Goal: Task Accomplishment & Management: Complete application form

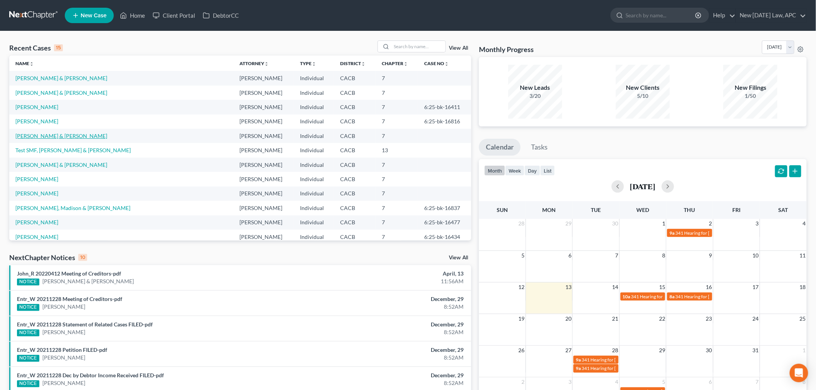
click at [74, 134] on link "[PERSON_NAME] & [PERSON_NAME]" at bounding box center [61, 136] width 92 height 7
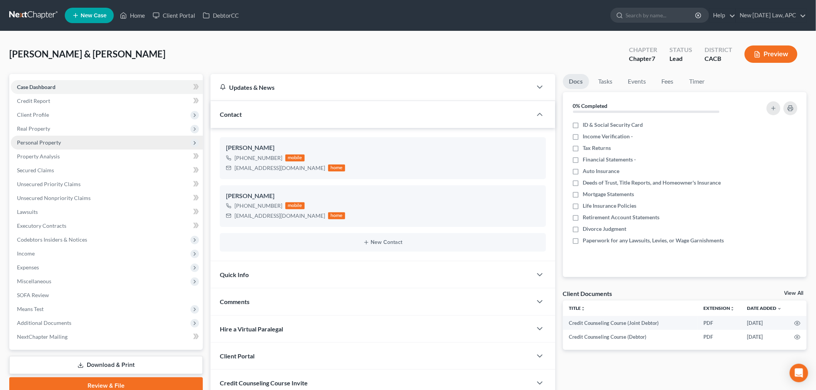
click at [54, 142] on span "Personal Property" at bounding box center [39, 142] width 44 height 7
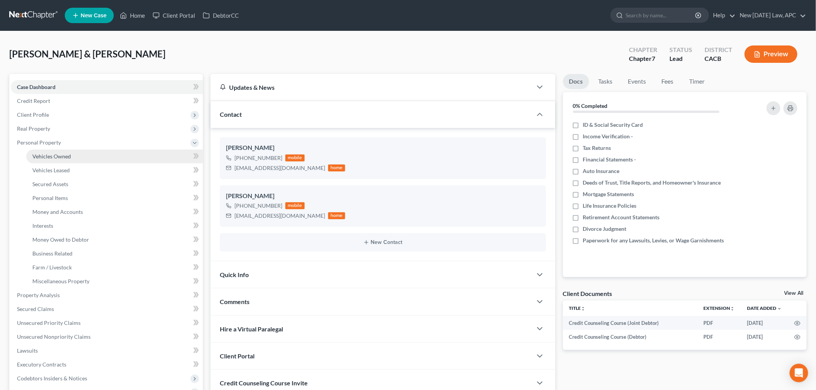
click at [59, 158] on span "Vehicles Owned" at bounding box center [51, 156] width 39 height 7
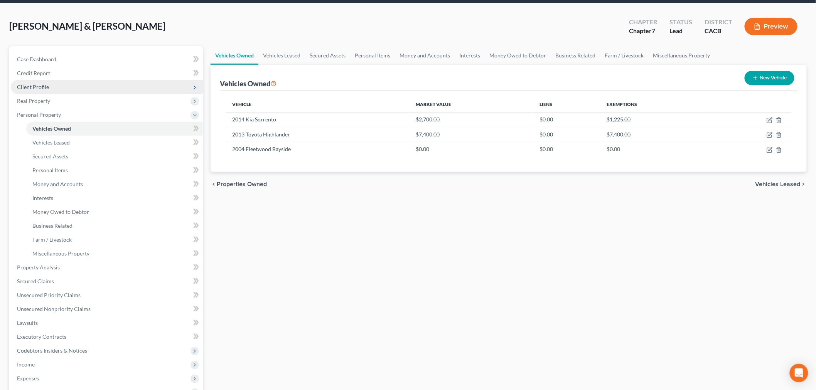
scroll to position [43, 0]
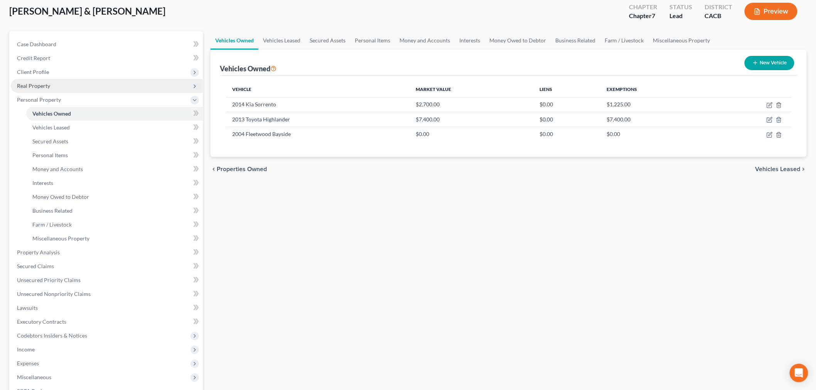
click at [64, 88] on span "Real Property" at bounding box center [107, 86] width 192 height 14
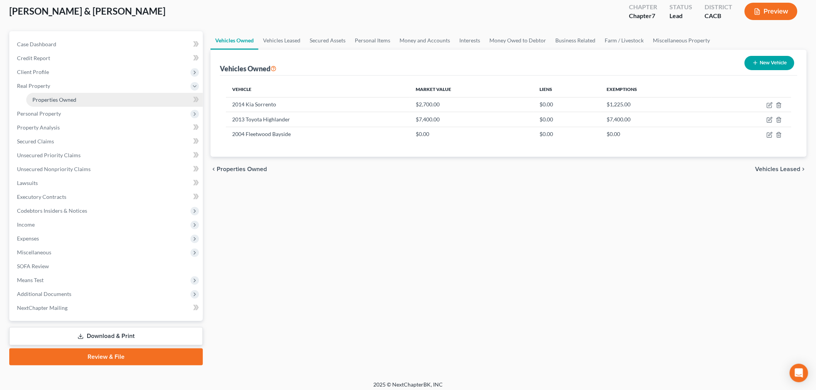
click at [64, 97] on span "Properties Owned" at bounding box center [54, 99] width 44 height 7
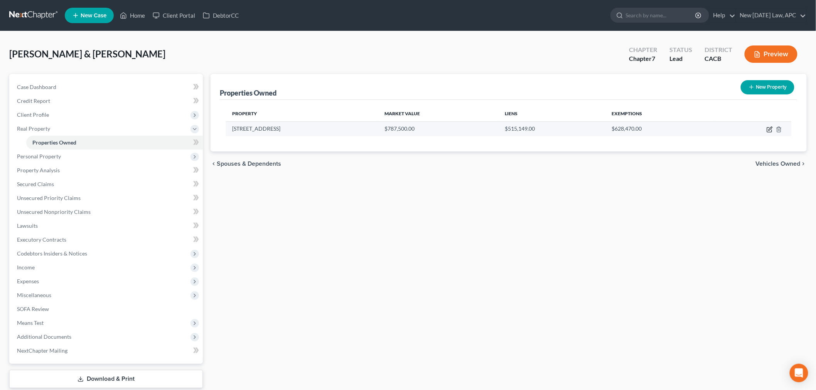
click at [767, 131] on icon "button" at bounding box center [769, 130] width 5 height 5
select select "4"
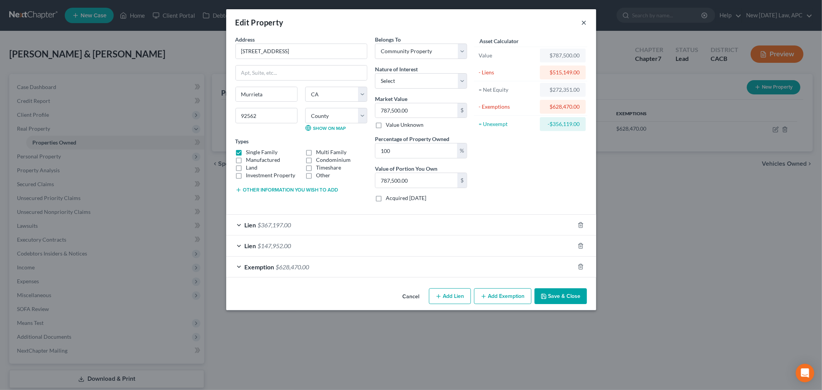
click at [582, 22] on button "×" at bounding box center [584, 22] width 5 height 9
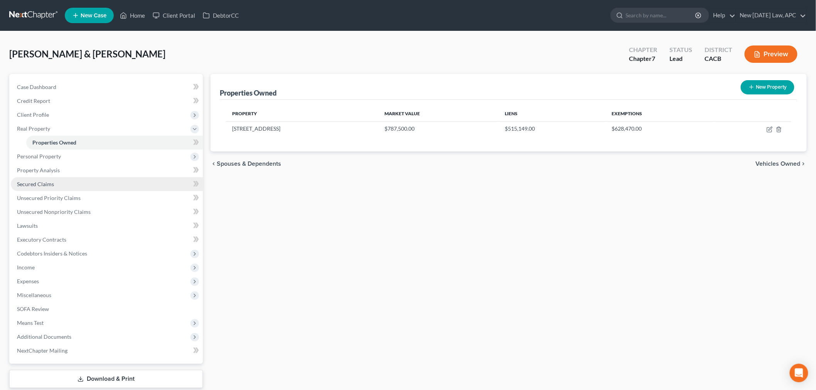
click at [33, 183] on span "Secured Claims" at bounding box center [35, 184] width 37 height 7
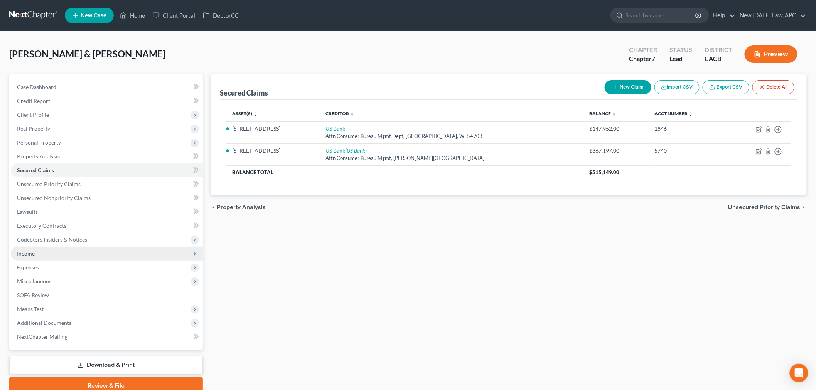
click at [71, 253] on span "Income" at bounding box center [107, 254] width 192 height 14
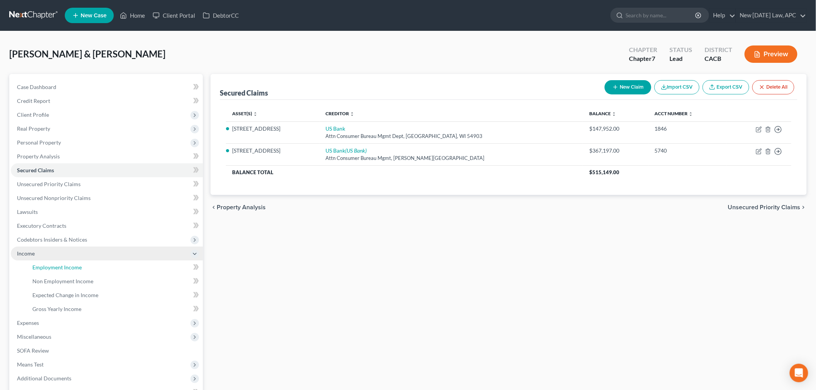
click at [81, 265] on link "Employment Income" at bounding box center [114, 268] width 177 height 14
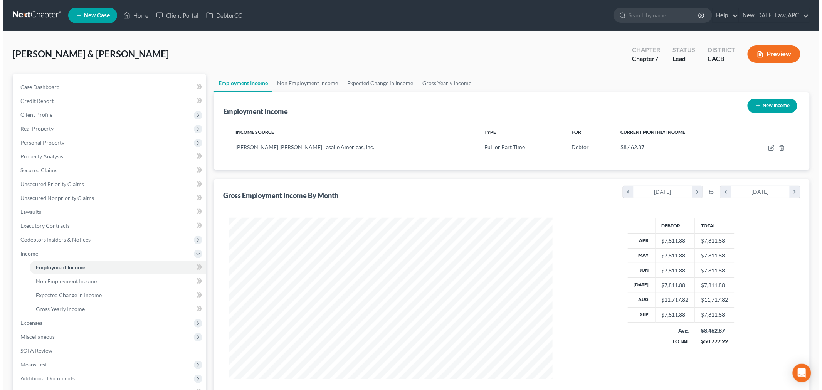
scroll to position [161, 339]
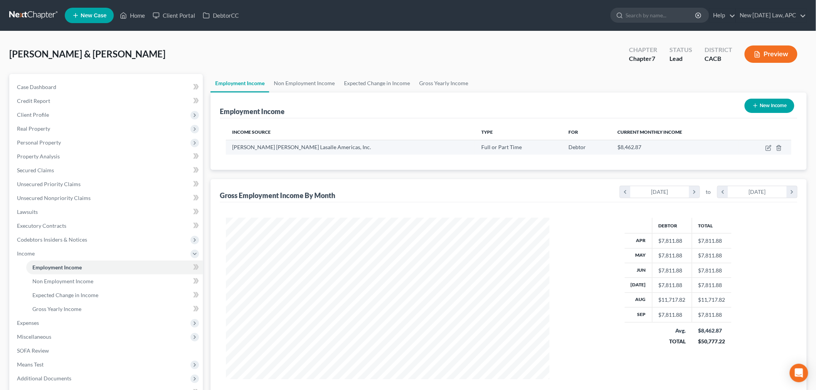
click at [768, 152] on td at bounding box center [764, 147] width 53 height 15
click at [770, 149] on icon "button" at bounding box center [768, 148] width 6 height 6
select select "0"
select select "14"
select select "2"
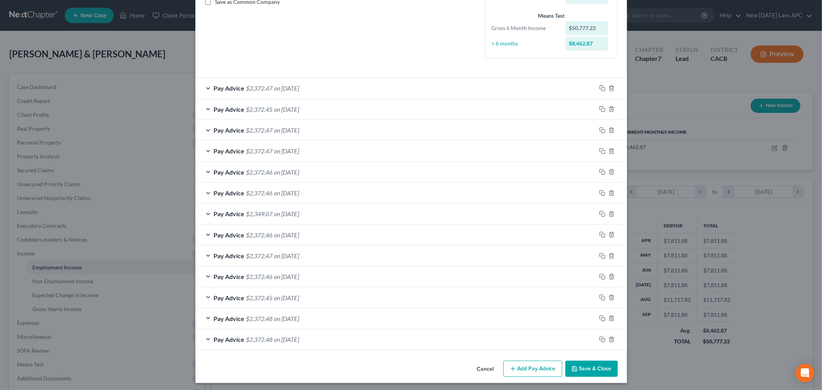
scroll to position [185, 0]
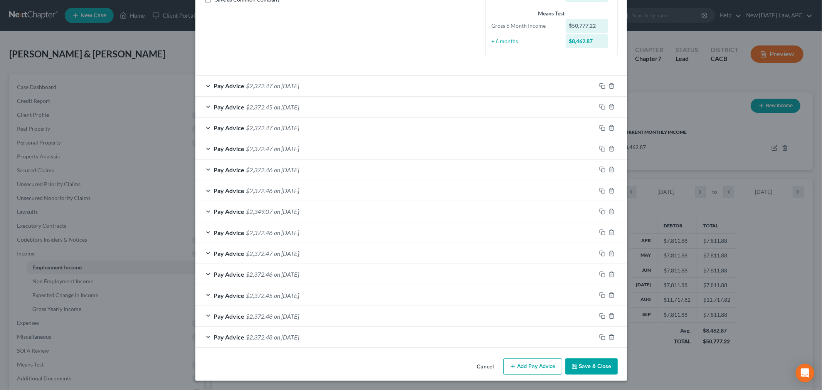
click at [521, 363] on button "Add Pay Advice" at bounding box center [533, 367] width 59 height 16
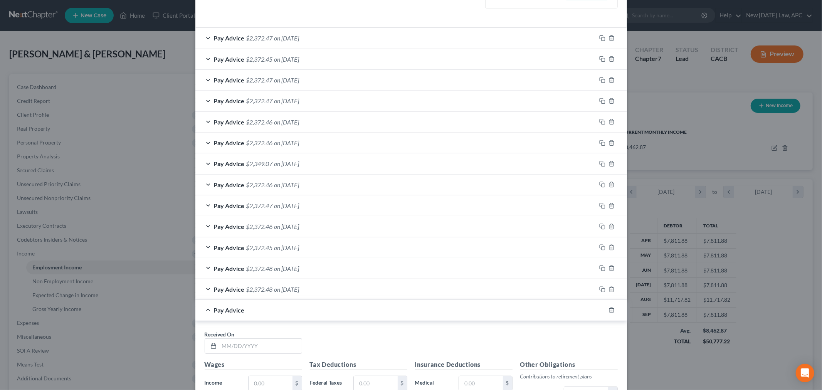
scroll to position [271, 0]
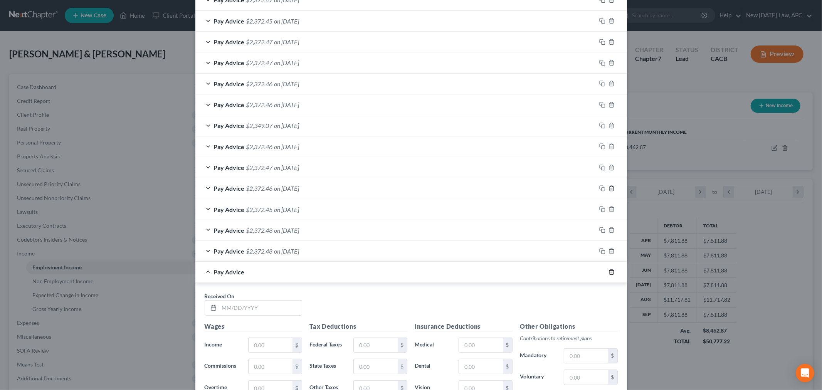
click at [609, 271] on icon "button" at bounding box center [612, 272] width 6 height 6
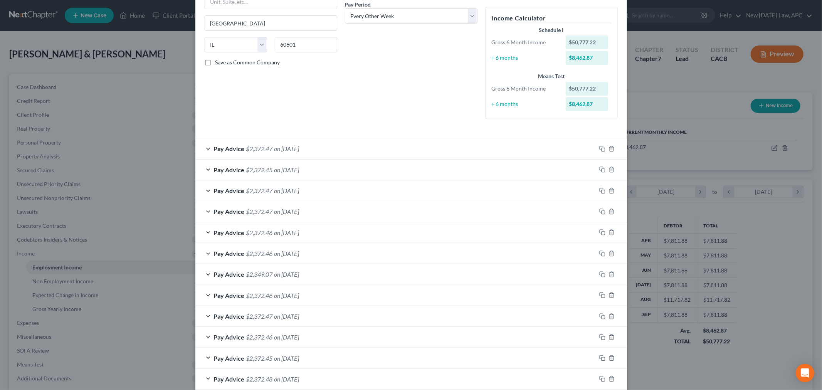
scroll to position [143, 0]
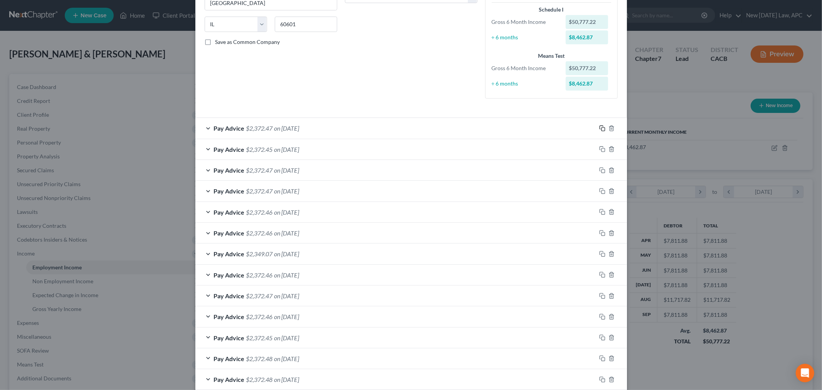
click at [600, 129] on icon "button" at bounding box center [603, 128] width 6 height 6
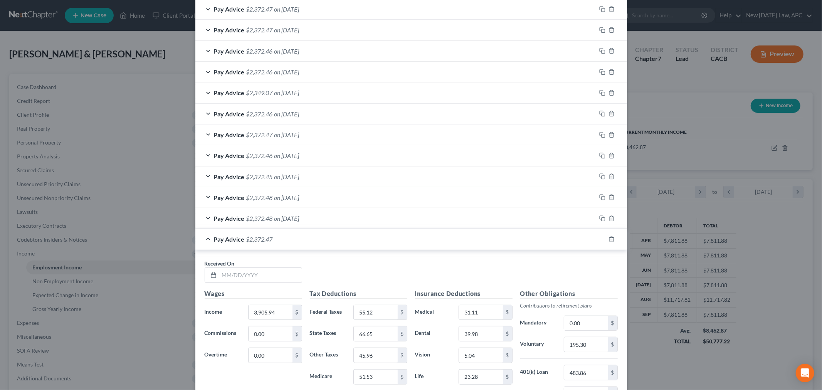
scroll to position [314, 0]
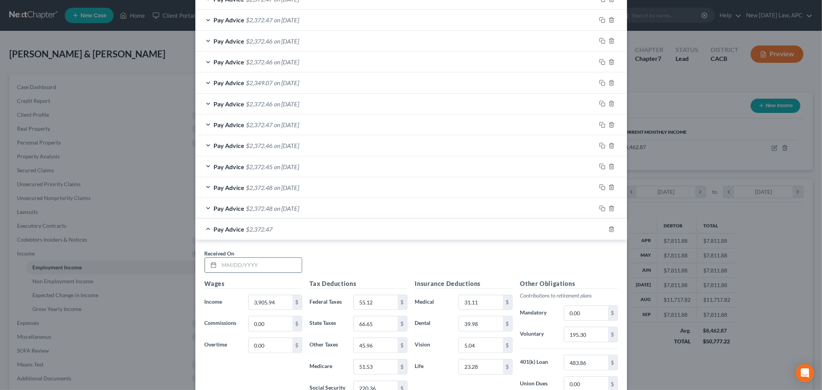
click at [253, 265] on input "text" at bounding box center [260, 265] width 83 height 15
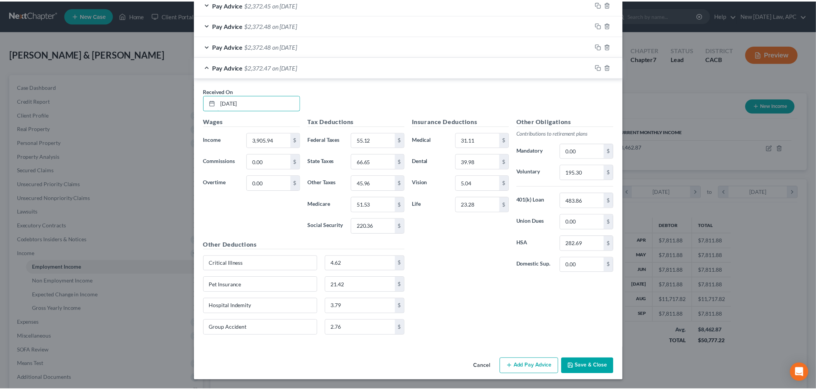
scroll to position [477, 0]
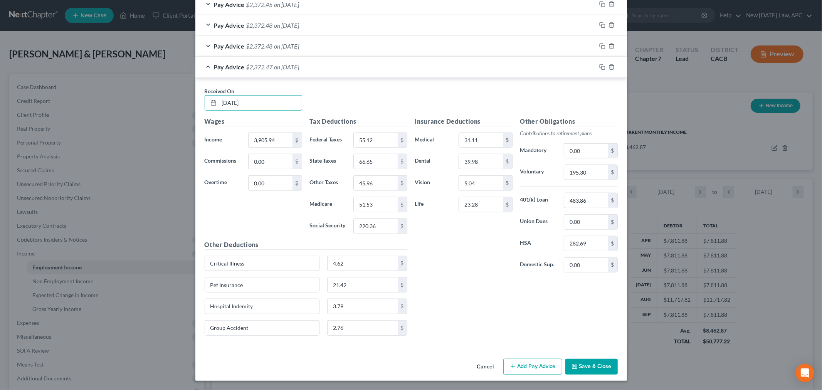
type input "[DATE]"
click at [577, 366] on button "Save & Close" at bounding box center [592, 367] width 52 height 16
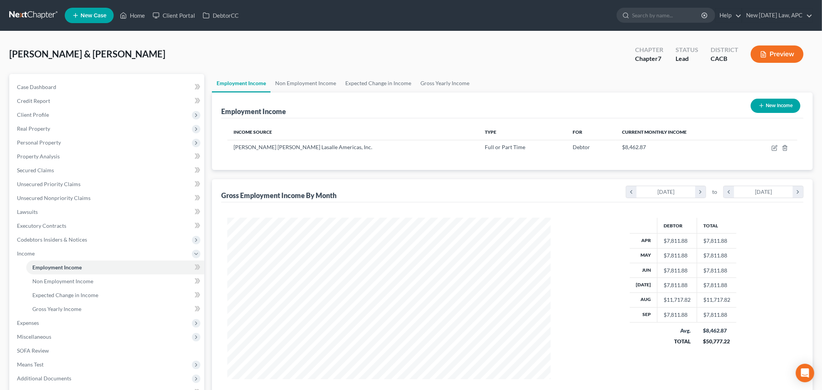
scroll to position [385398, 385221]
click at [769, 146] on icon "button" at bounding box center [768, 148] width 6 height 6
select select "0"
select select "14"
select select "2"
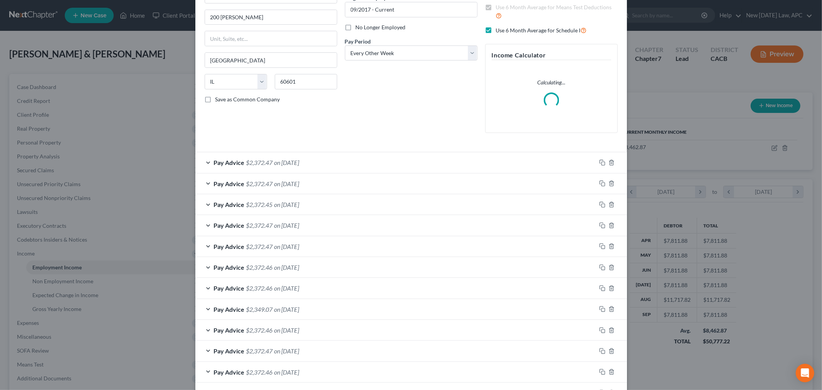
scroll to position [86, 0]
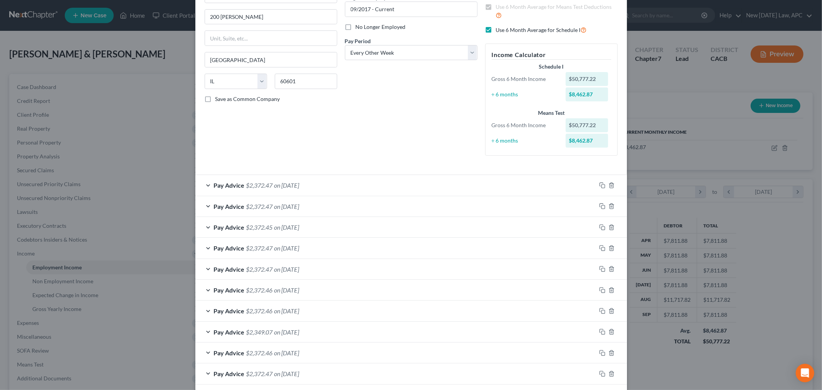
click at [207, 187] on div "Pay Advice $2,372.47 on [DATE]" at bounding box center [395, 185] width 401 height 20
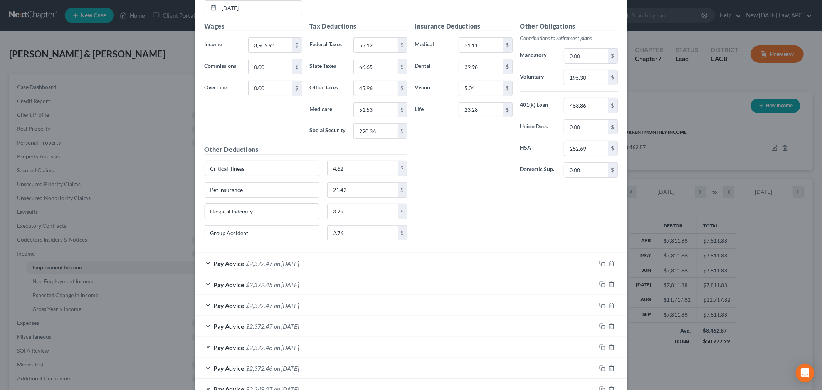
scroll to position [300, 0]
click at [208, 264] on div "Pay Advice $2,372.47 on [DATE]" at bounding box center [395, 263] width 401 height 20
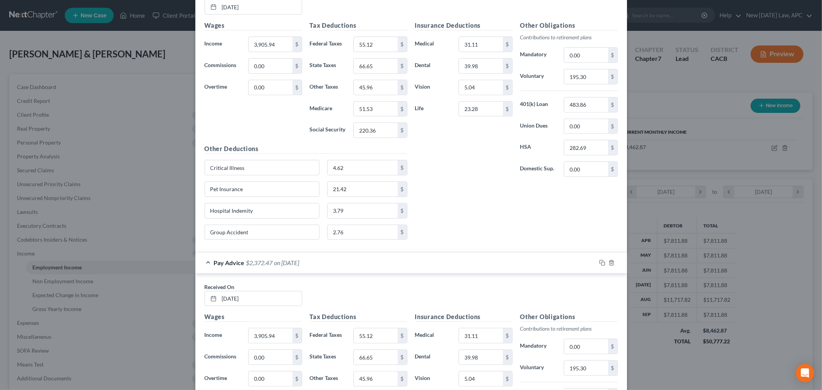
click at [208, 264] on div "Pay Advice $2,372.47 on [DATE]" at bounding box center [395, 263] width 401 height 20
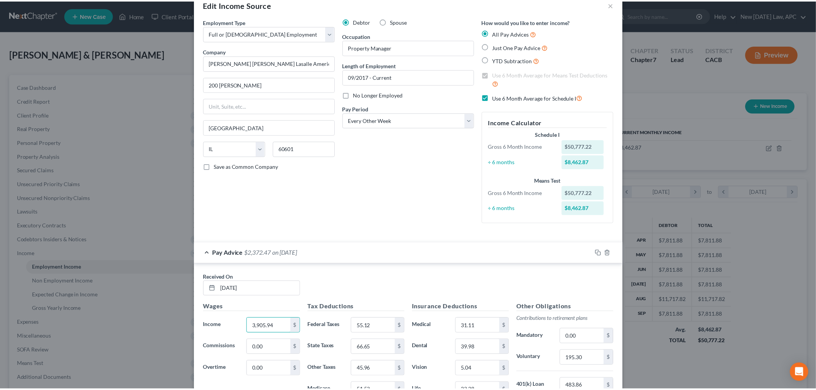
scroll to position [0, 0]
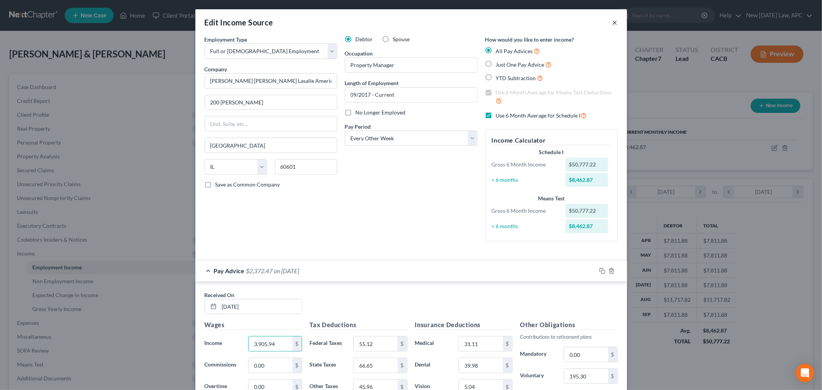
click at [613, 22] on button "×" at bounding box center [615, 22] width 5 height 9
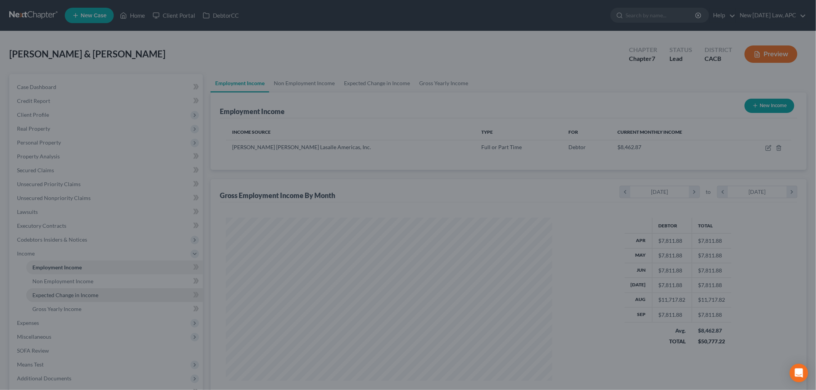
scroll to position [385398, 385221]
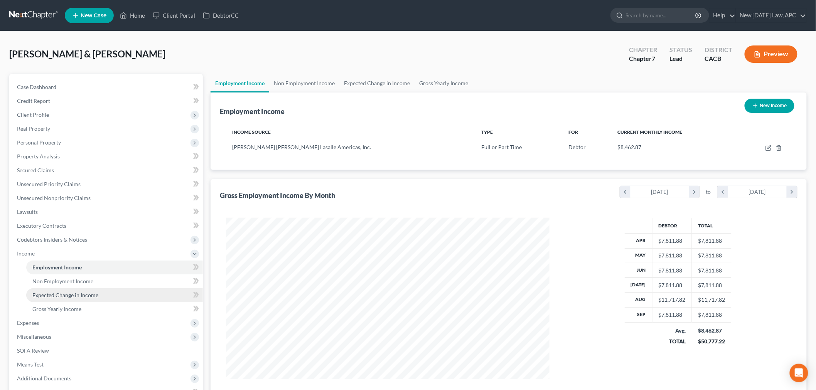
click at [62, 294] on span "Expected Change in Income" at bounding box center [65, 295] width 66 height 7
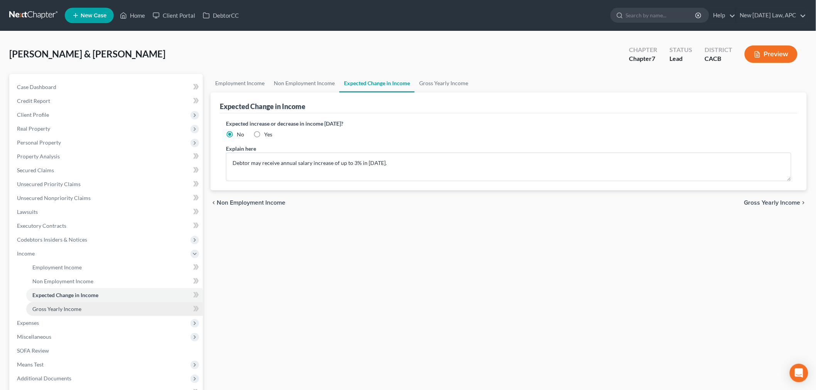
click at [65, 308] on span "Gross Yearly Income" at bounding box center [56, 309] width 49 height 7
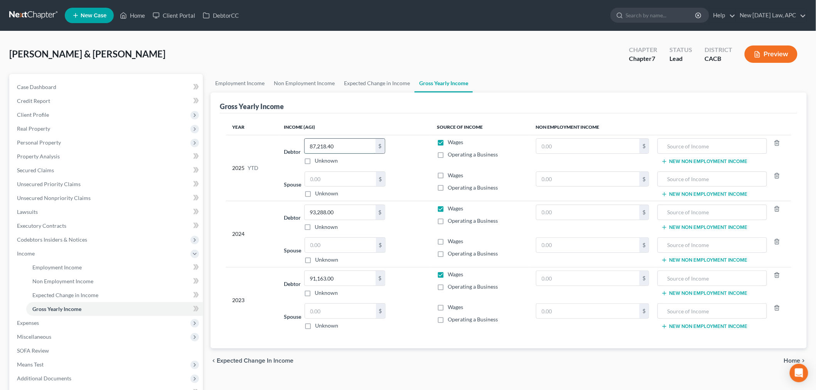
click at [342, 147] on input "87,218.40" at bounding box center [340, 146] width 71 height 15
paste input "91,124.34"
type input "91,124.34"
click at [379, 106] on div "Gross Yearly Income" at bounding box center [509, 103] width 578 height 21
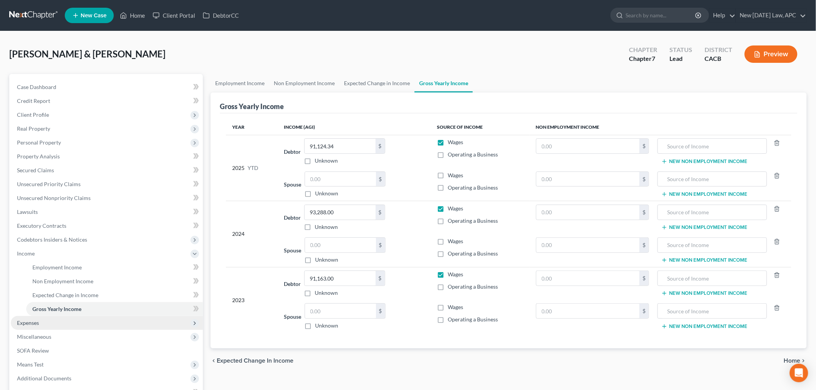
click at [36, 321] on span "Expenses" at bounding box center [28, 323] width 22 height 7
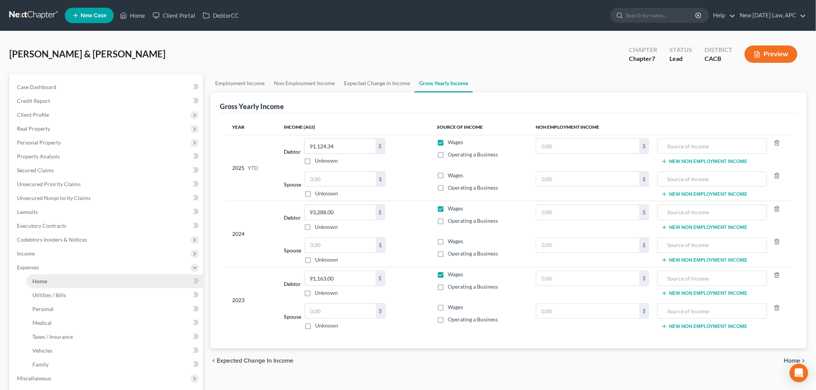
click at [66, 278] on link "Home" at bounding box center [114, 282] width 177 height 14
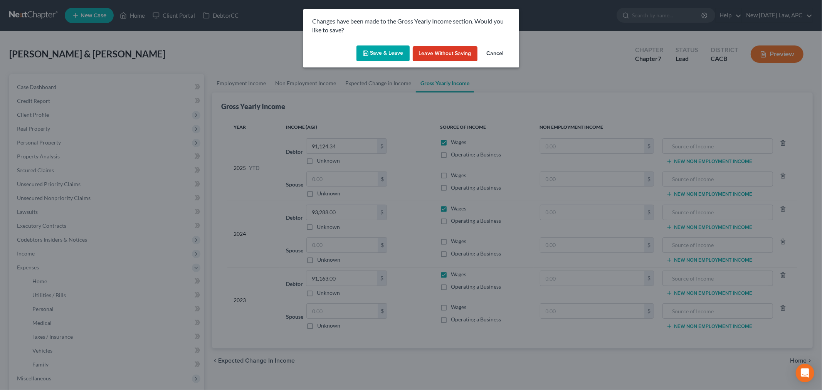
click at [347, 49] on div "Save & Leave Leave without Saving Cancel" at bounding box center [411, 54] width 216 height 25
click at [397, 44] on div "Save & Leave Leave without Saving Cancel" at bounding box center [411, 54] width 216 height 25
click at [396, 46] on button "Save & Leave" at bounding box center [383, 53] width 53 height 16
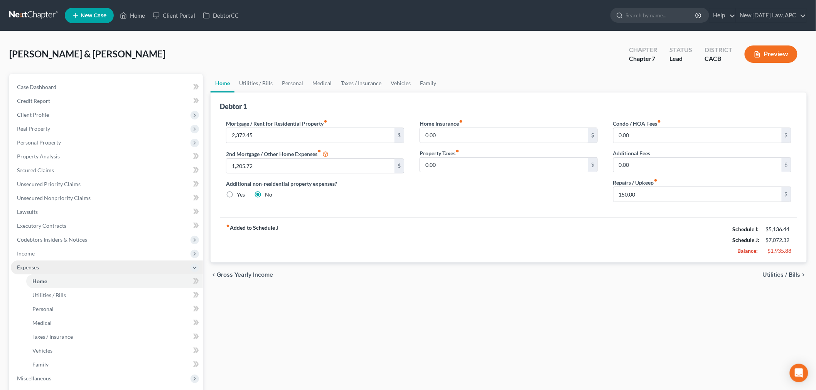
click at [44, 268] on span "Expenses" at bounding box center [107, 268] width 192 height 14
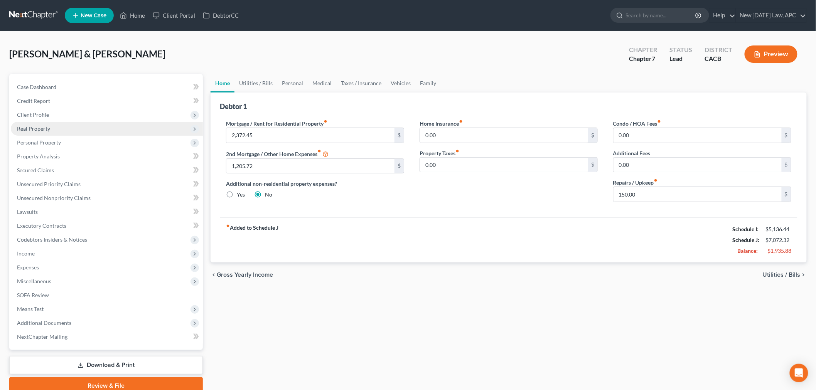
click at [56, 125] on span "Real Property" at bounding box center [107, 129] width 192 height 14
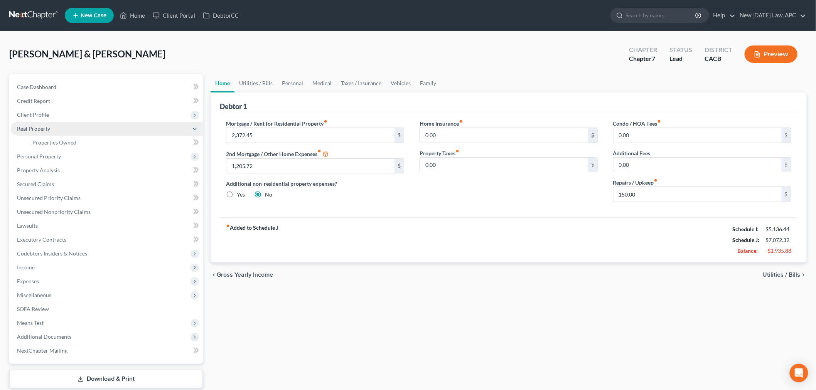
click at [55, 131] on span "Real Property" at bounding box center [107, 129] width 192 height 14
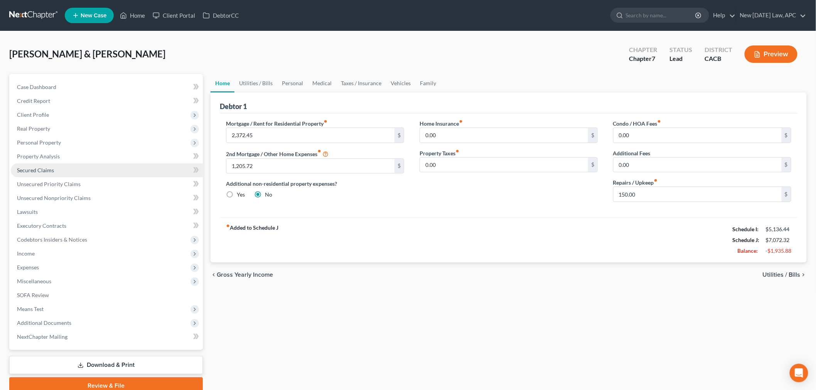
click at [52, 172] on span "Secured Claims" at bounding box center [35, 170] width 37 height 7
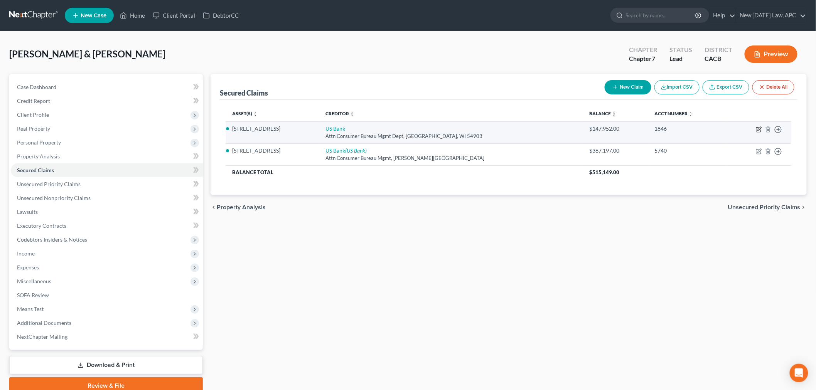
click at [761, 130] on icon "button" at bounding box center [758, 130] width 5 height 5
select select "52"
select select "3"
select select "4"
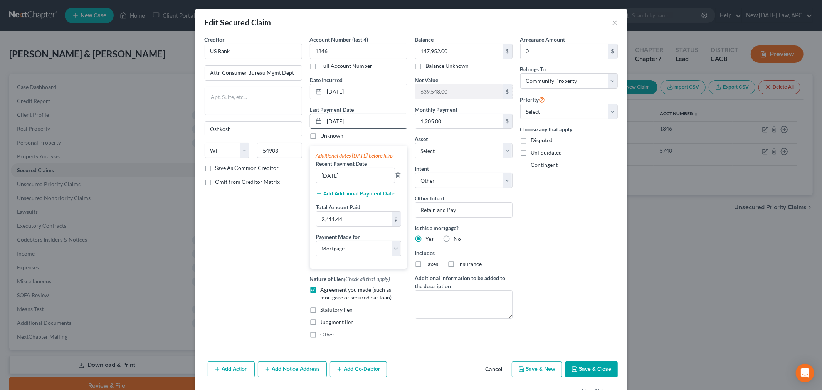
click at [353, 120] on input "[DATE]" at bounding box center [366, 121] width 83 height 15
drag, startPoint x: 355, startPoint y: 121, endPoint x: 316, endPoint y: 129, distance: 39.3
click at [316, 129] on div "[DATE]" at bounding box center [359, 121] width 98 height 15
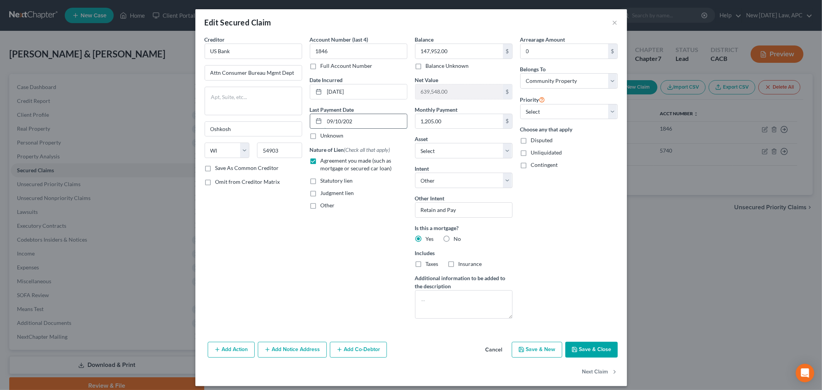
type input "[DATE]"
select select "3"
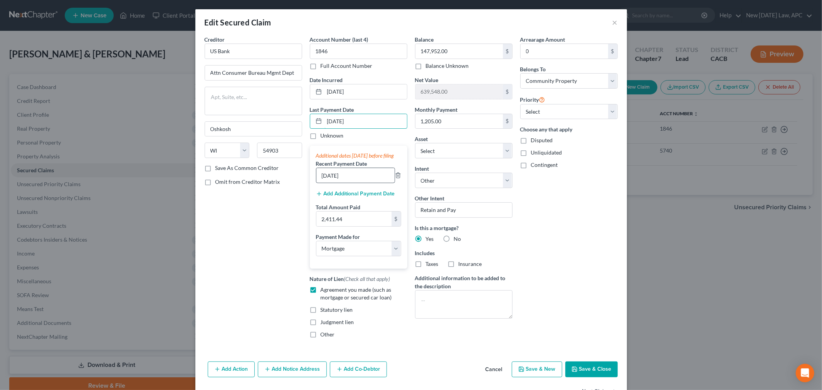
type input "[DATE]"
click at [352, 183] on input "[DATE]" at bounding box center [356, 175] width 78 height 15
click at [355, 183] on input "[DATE]" at bounding box center [356, 175] width 78 height 15
drag, startPoint x: 355, startPoint y: 184, endPoint x: 295, endPoint y: 187, distance: 59.5
click at [295, 187] on div "Creditor * US Bank Attn Consumer Bureau Mgmt Dept Oshkosh State [US_STATE] AK A…" at bounding box center [411, 189] width 421 height 309
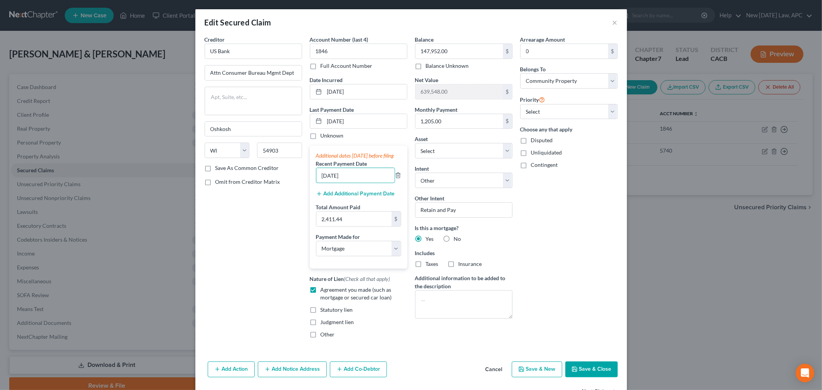
type input "[DATE]"
paste input "4,859.02"
type input "4,859.02"
click at [275, 220] on div "Creditor * US Bank Attn Consumer Bureau Mgmt Dept Oshkosh State [US_STATE] AK A…" at bounding box center [253, 189] width 105 height 309
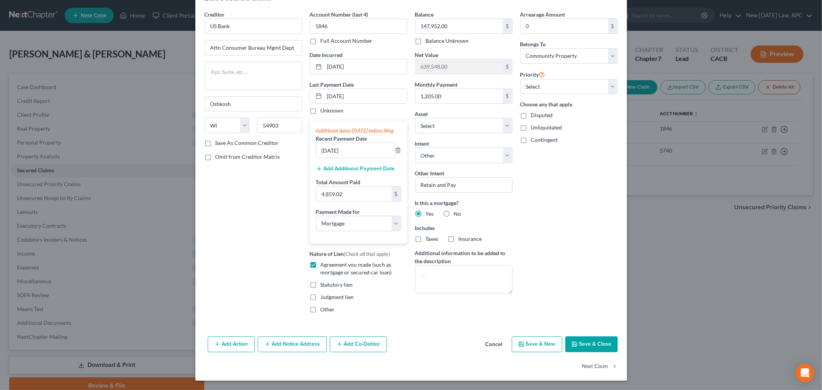
click at [583, 337] on button "Save & Close" at bounding box center [592, 345] width 52 height 16
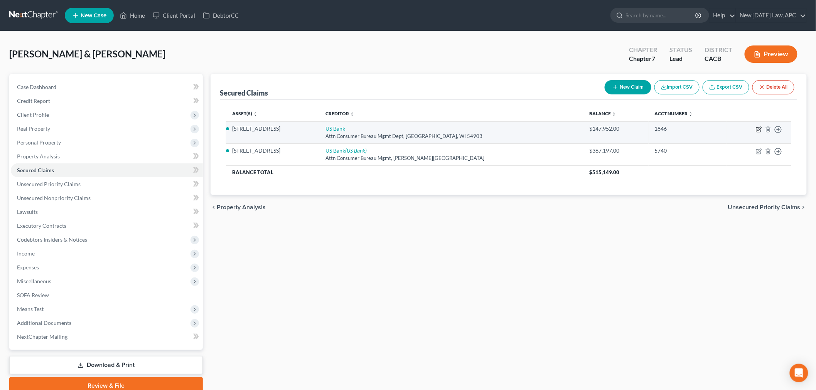
click at [759, 129] on icon "button" at bounding box center [759, 129] width 6 height 6
select select "52"
select select "3"
select select "4"
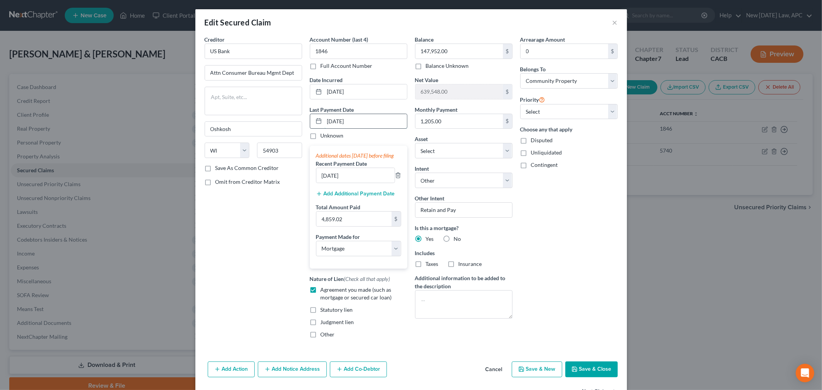
click at [359, 122] on input "[DATE]" at bounding box center [366, 121] width 83 height 15
click at [357, 178] on input "[DATE]" at bounding box center [356, 175] width 78 height 15
click at [331, 182] on input "[DATE]" at bounding box center [356, 175] width 78 height 15
click at [376, 183] on input "[DATE]" at bounding box center [356, 175] width 78 height 15
type input "[DATE]"
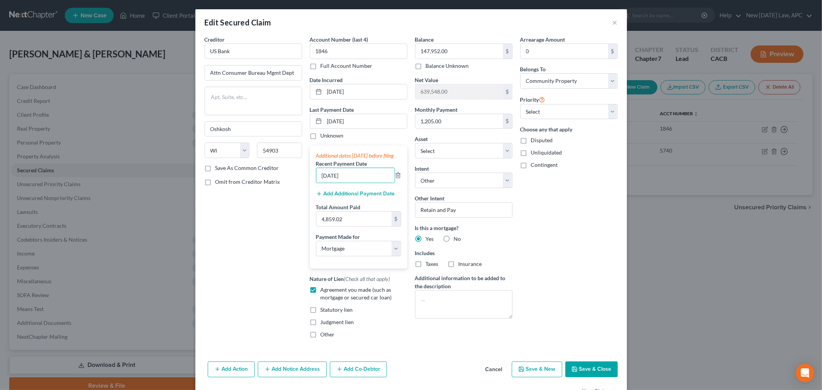
click at [494, 373] on button "Cancel" at bounding box center [494, 369] width 29 height 15
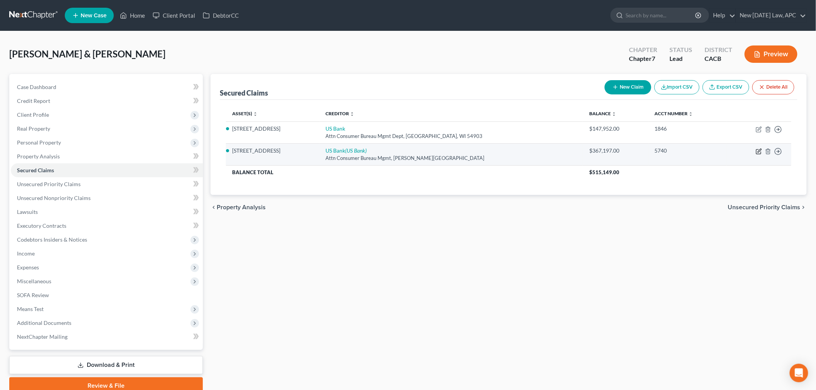
click at [756, 150] on icon "button" at bounding box center [759, 151] width 6 height 6
select select "24"
select select "3"
select select "2"
select select "4"
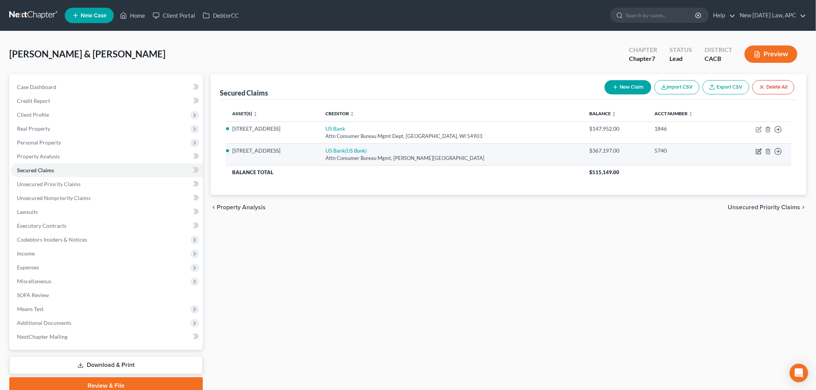
select select "4"
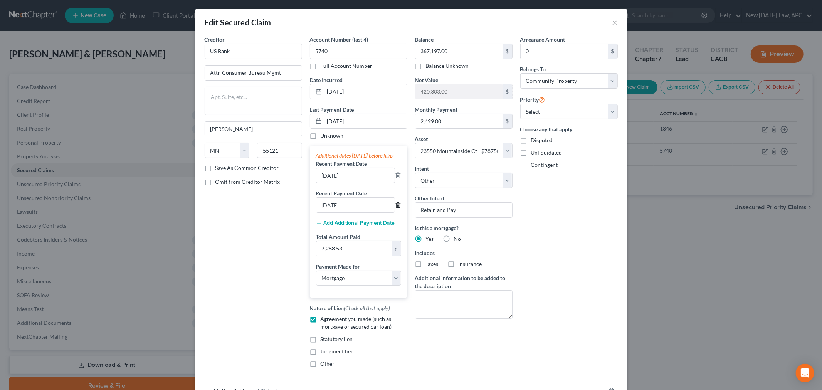
click at [396, 207] on icon "button" at bounding box center [397, 204] width 3 height 5
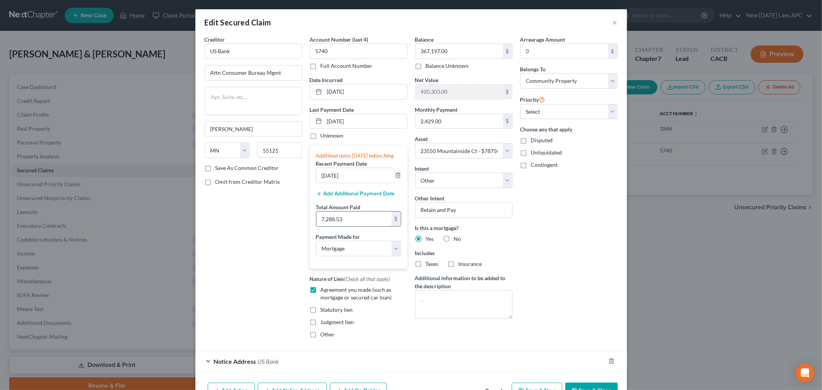
click at [349, 226] on input "7,288.53" at bounding box center [354, 219] width 75 height 15
type input "4,859.02"
click at [290, 261] on div "Creditor * US Bank Attn Consumer Bureau Mgmt [PERSON_NAME] State [US_STATE] AK …" at bounding box center [253, 189] width 105 height 309
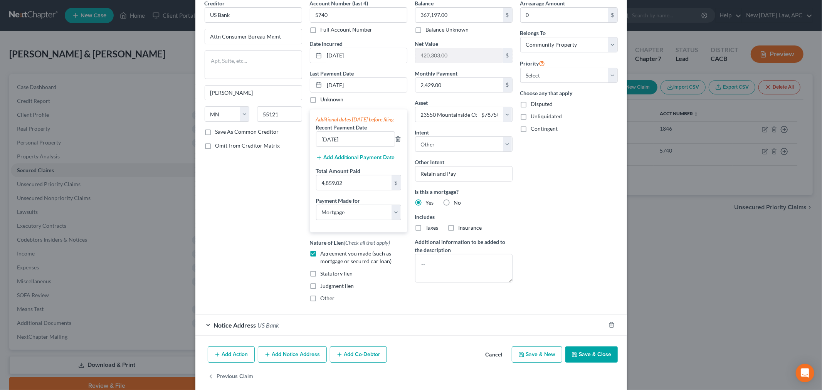
scroll to position [54, 0]
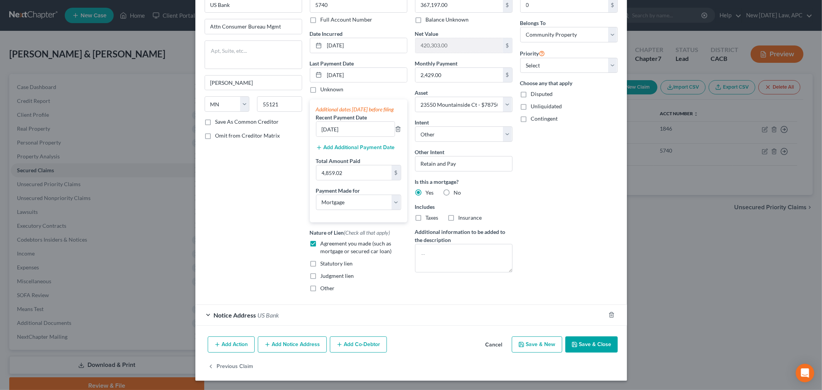
click at [596, 349] on button "Save & Close" at bounding box center [592, 345] width 52 height 16
select select
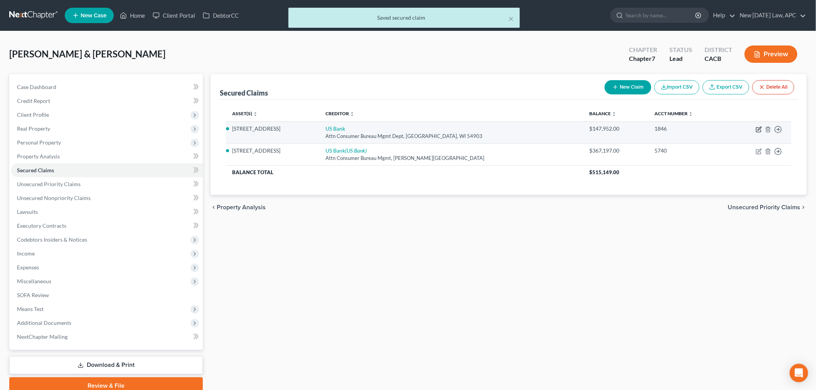
click at [760, 128] on icon "button" at bounding box center [759, 129] width 6 height 6
select select "52"
select select "3"
select select "4"
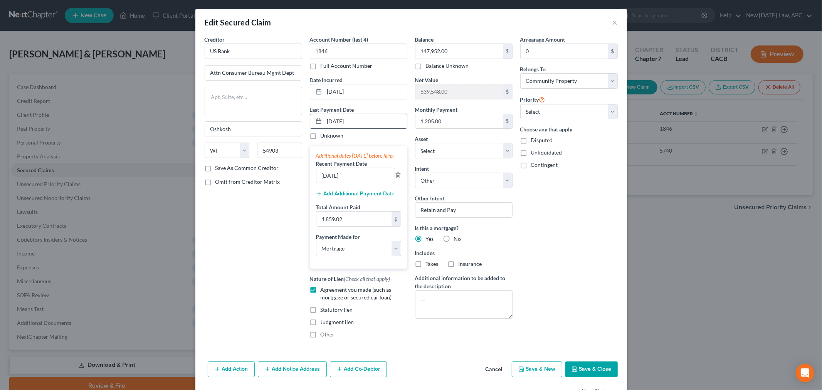
click at [372, 120] on input "[DATE]" at bounding box center [366, 121] width 83 height 15
click at [356, 120] on input "[DATE]" at bounding box center [366, 121] width 83 height 15
drag, startPoint x: 358, startPoint y: 120, endPoint x: 321, endPoint y: 122, distance: 36.7
click at [325, 122] on input "[DATE]" at bounding box center [366, 121] width 83 height 15
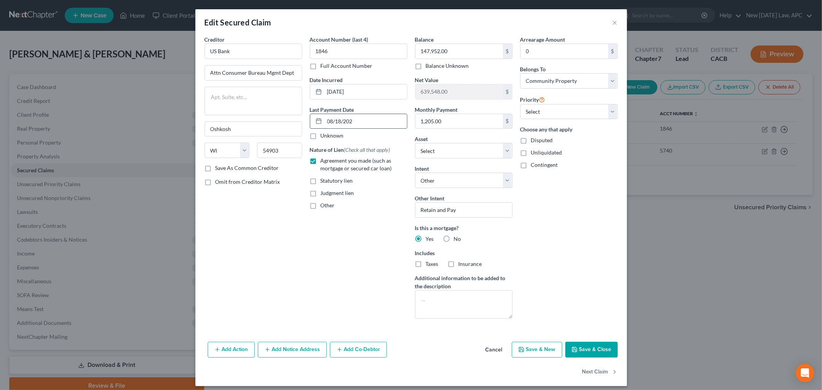
type input "[DATE]"
select select "3"
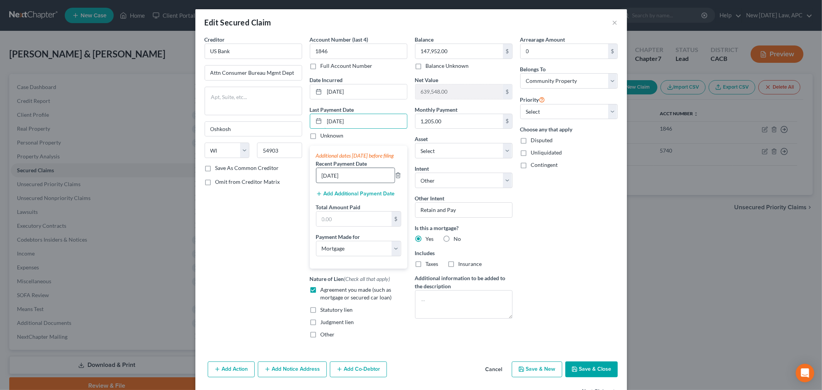
type input "[DATE]"
click at [375, 183] on input "[DATE]" at bounding box center [356, 175] width 78 height 15
drag, startPoint x: 371, startPoint y: 186, endPoint x: 312, endPoint y: 181, distance: 59.9
click at [312, 181] on div "Additional dates [DATE] before filing Recent Payment Date [DATE] Add Additional…" at bounding box center [359, 207] width 98 height 123
type input "[DATE]"
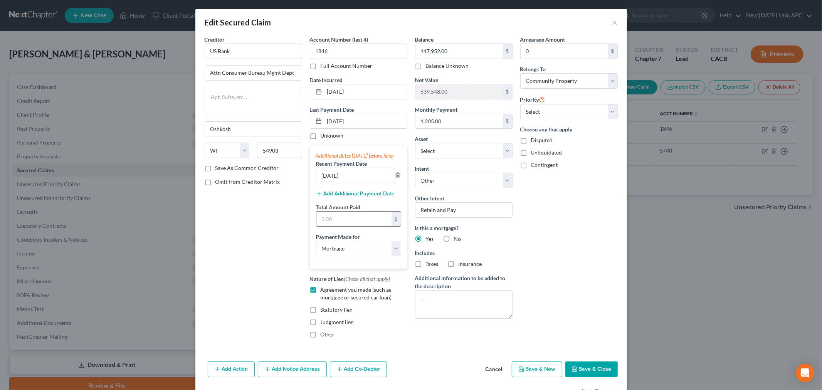
click at [366, 226] on input "text" at bounding box center [354, 219] width 75 height 15
type input "2,411.44"
click at [569, 249] on div "Arrearage Amount 0 $ Belongs To * Select Debtor 1 Only Debtor 2 Only Debtor 1 A…" at bounding box center [569, 189] width 105 height 309
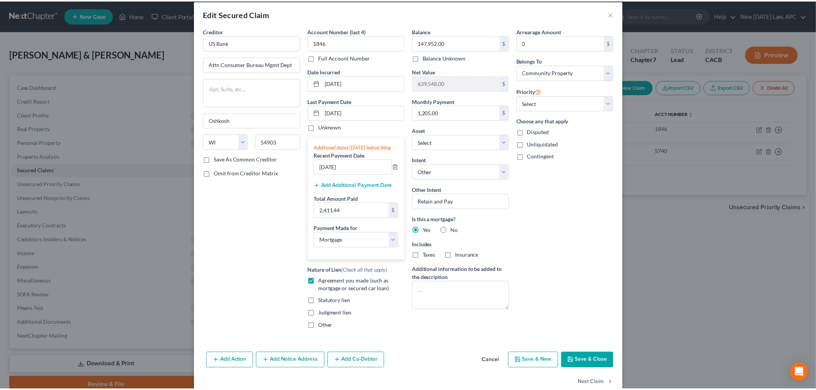
scroll to position [33, 0]
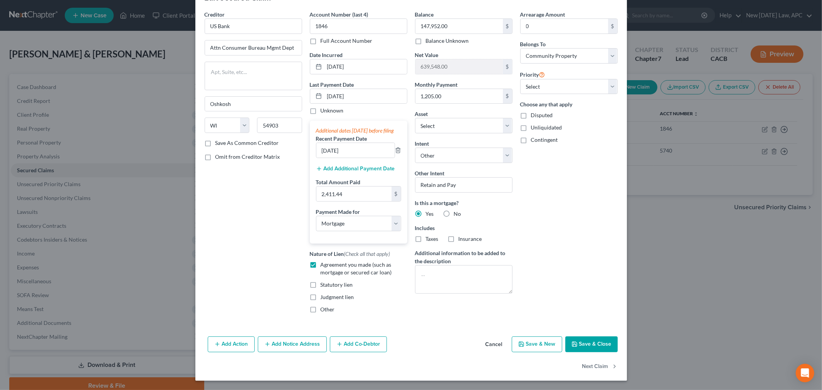
click at [573, 337] on button "Save & Close" at bounding box center [592, 345] width 52 height 16
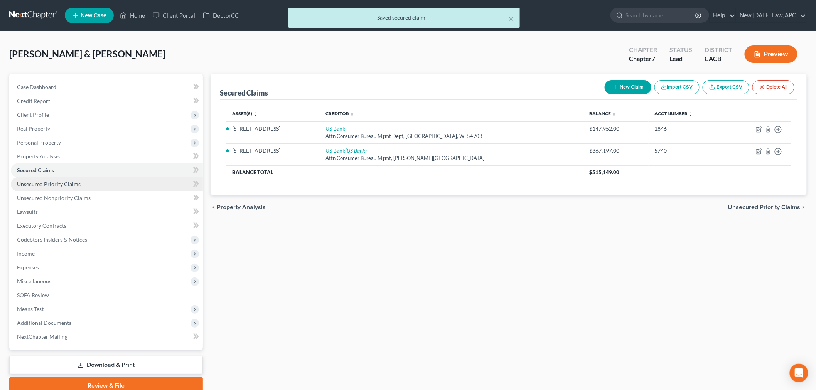
click at [98, 183] on link "Unsecured Priority Claims" at bounding box center [107, 184] width 192 height 14
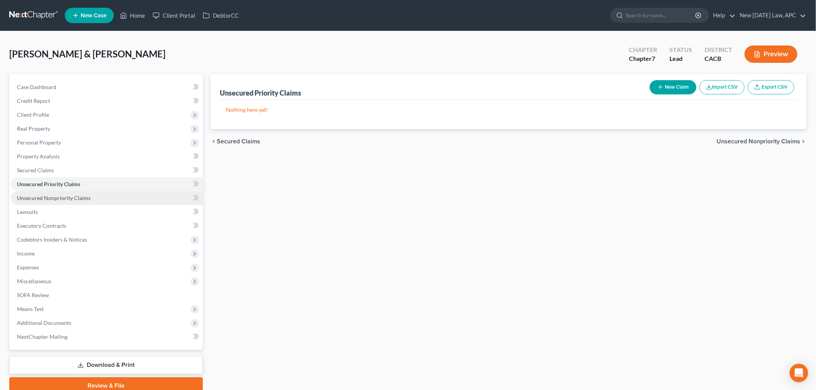
click at [52, 196] on span "Unsecured Nonpriority Claims" at bounding box center [54, 198] width 74 height 7
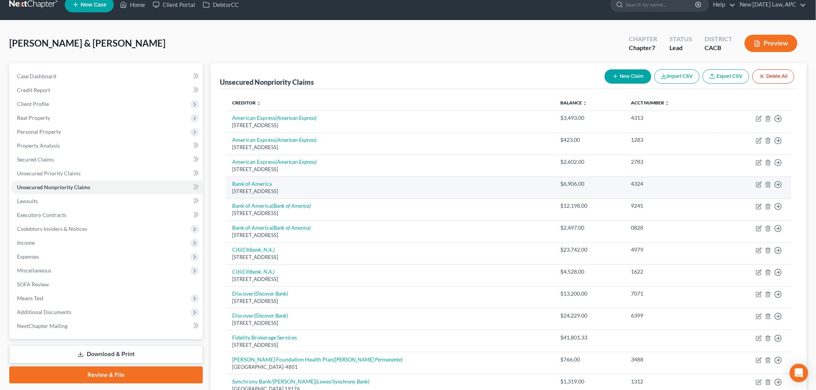
scroll to position [43, 0]
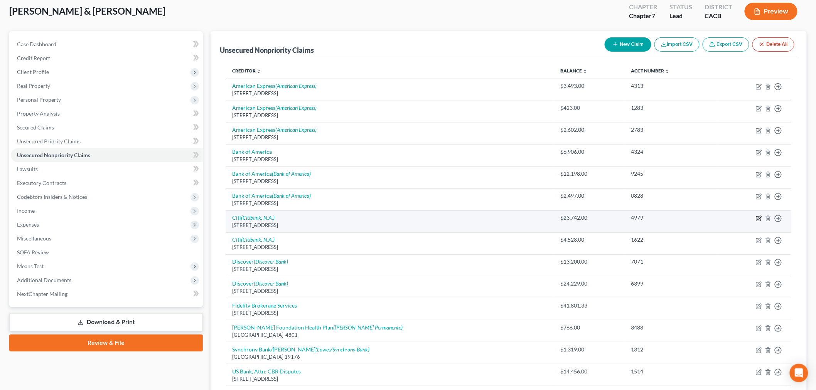
click at [758, 217] on icon "button" at bounding box center [759, 219] width 6 height 6
select select "43"
select select "2"
select select "4"
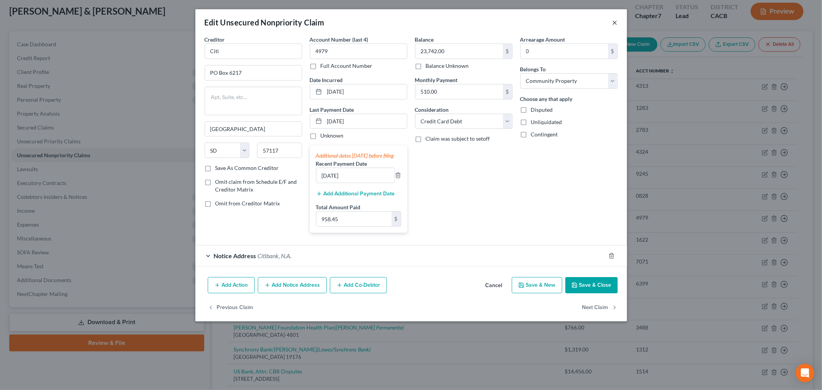
click at [613, 23] on button "×" at bounding box center [615, 22] width 5 height 9
